Goal: Entertainment & Leisure: Consume media (video, audio)

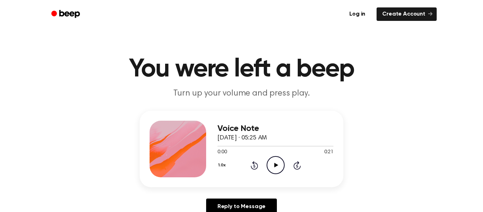
click at [279, 166] on icon "Play Audio" at bounding box center [276, 165] width 18 height 18
click at [276, 163] on icon "Play Audio" at bounding box center [276, 165] width 18 height 18
click at [275, 170] on icon "Play Audio" at bounding box center [276, 165] width 18 height 18
click at [275, 158] on icon "Play Audio" at bounding box center [276, 165] width 18 height 18
click at [275, 164] on icon at bounding box center [276, 165] width 4 height 5
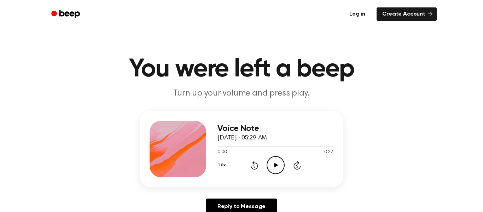
click at [278, 161] on icon "Play Audio" at bounding box center [276, 165] width 18 height 18
click at [273, 163] on icon "Play Audio" at bounding box center [276, 165] width 18 height 18
click at [282, 168] on icon "Play Audio" at bounding box center [276, 165] width 18 height 18
click at [274, 157] on icon "Play Audio" at bounding box center [276, 165] width 18 height 18
click at [272, 158] on icon "Play Audio" at bounding box center [276, 165] width 18 height 18
